Goal: Task Accomplishment & Management: Manage account settings

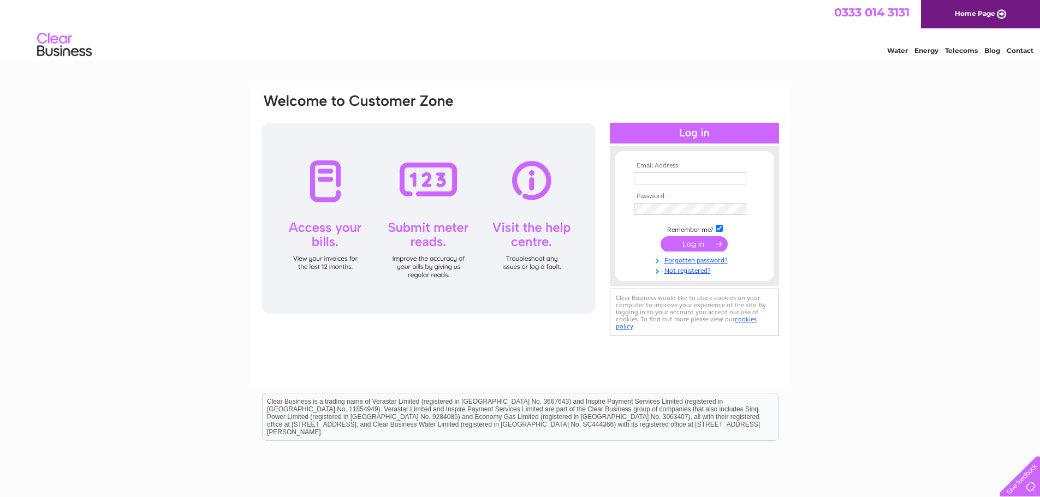
type input "tarriebank@btconnect.com"
click at [690, 241] on input "submit" at bounding box center [693, 243] width 67 height 15
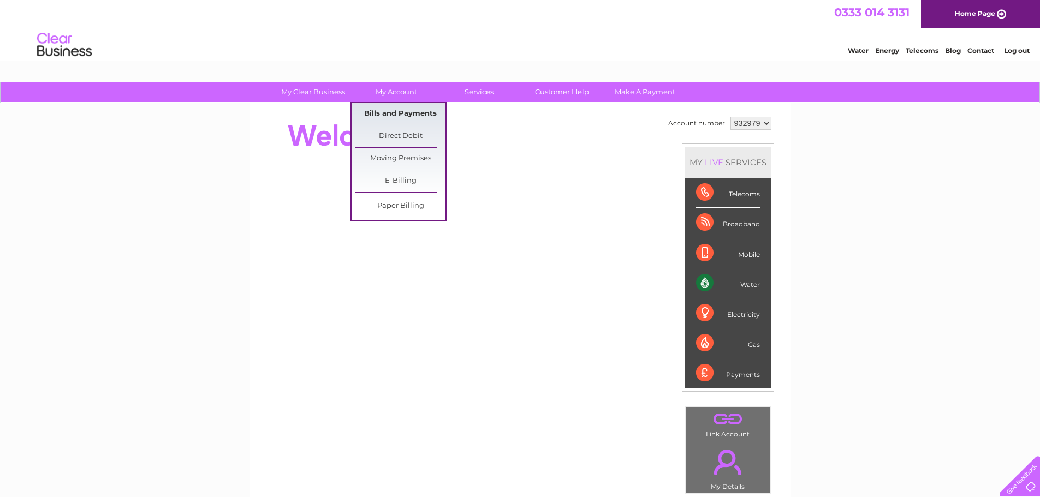
click at [414, 118] on link "Bills and Payments" at bounding box center [400, 114] width 90 height 22
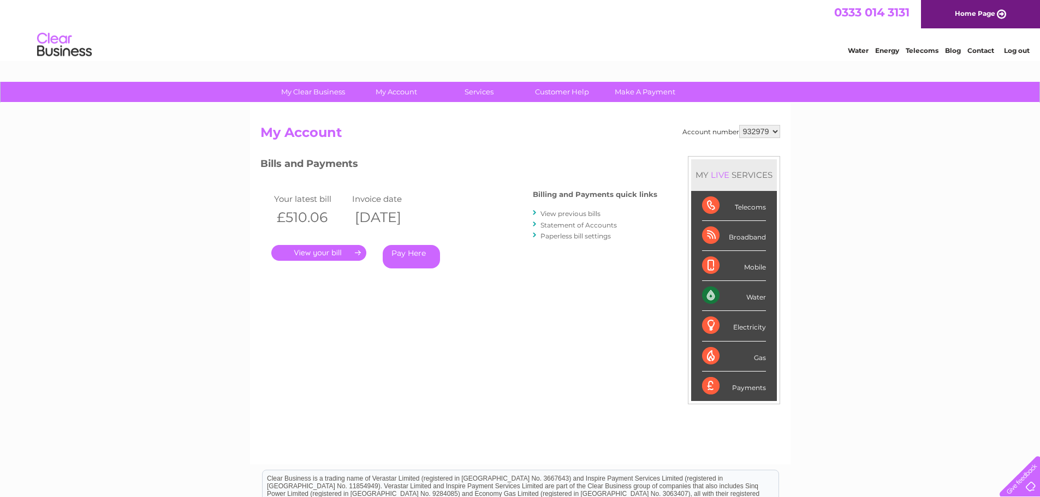
click at [341, 247] on link "." at bounding box center [318, 253] width 95 height 16
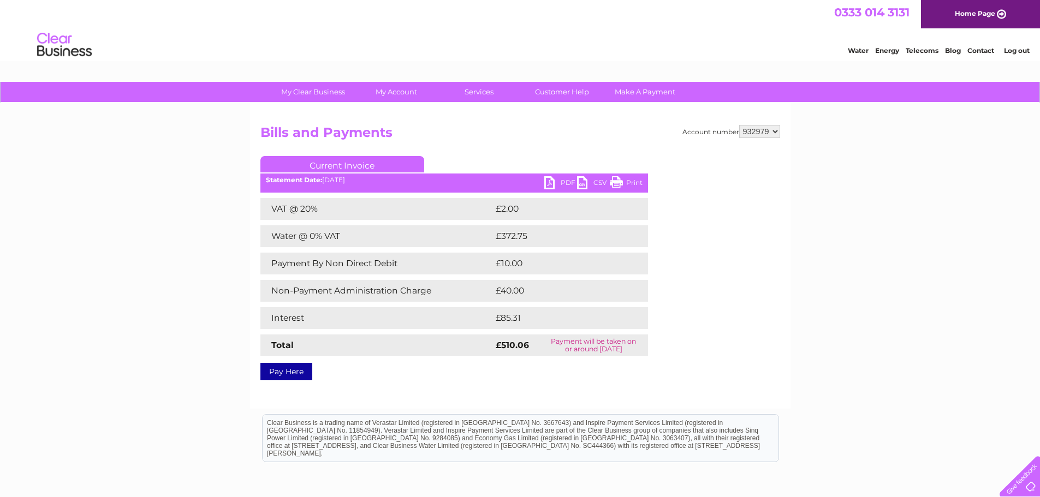
click at [552, 181] on link "PDF" at bounding box center [560, 184] width 33 height 16
